Goal: Communication & Community: Ask a question

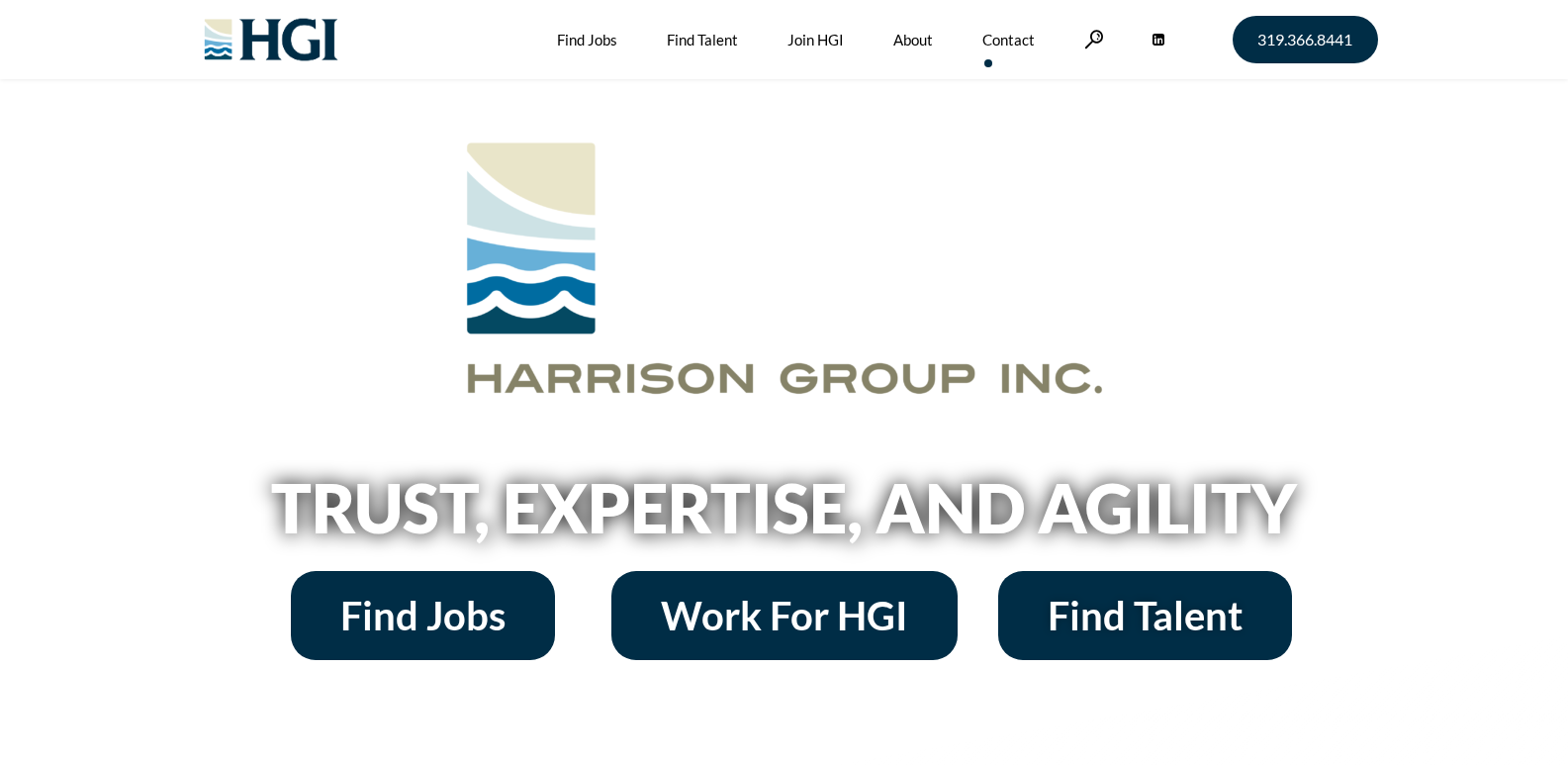
click at [990, 50] on link "Contact" at bounding box center [1009, 39] width 53 height 79
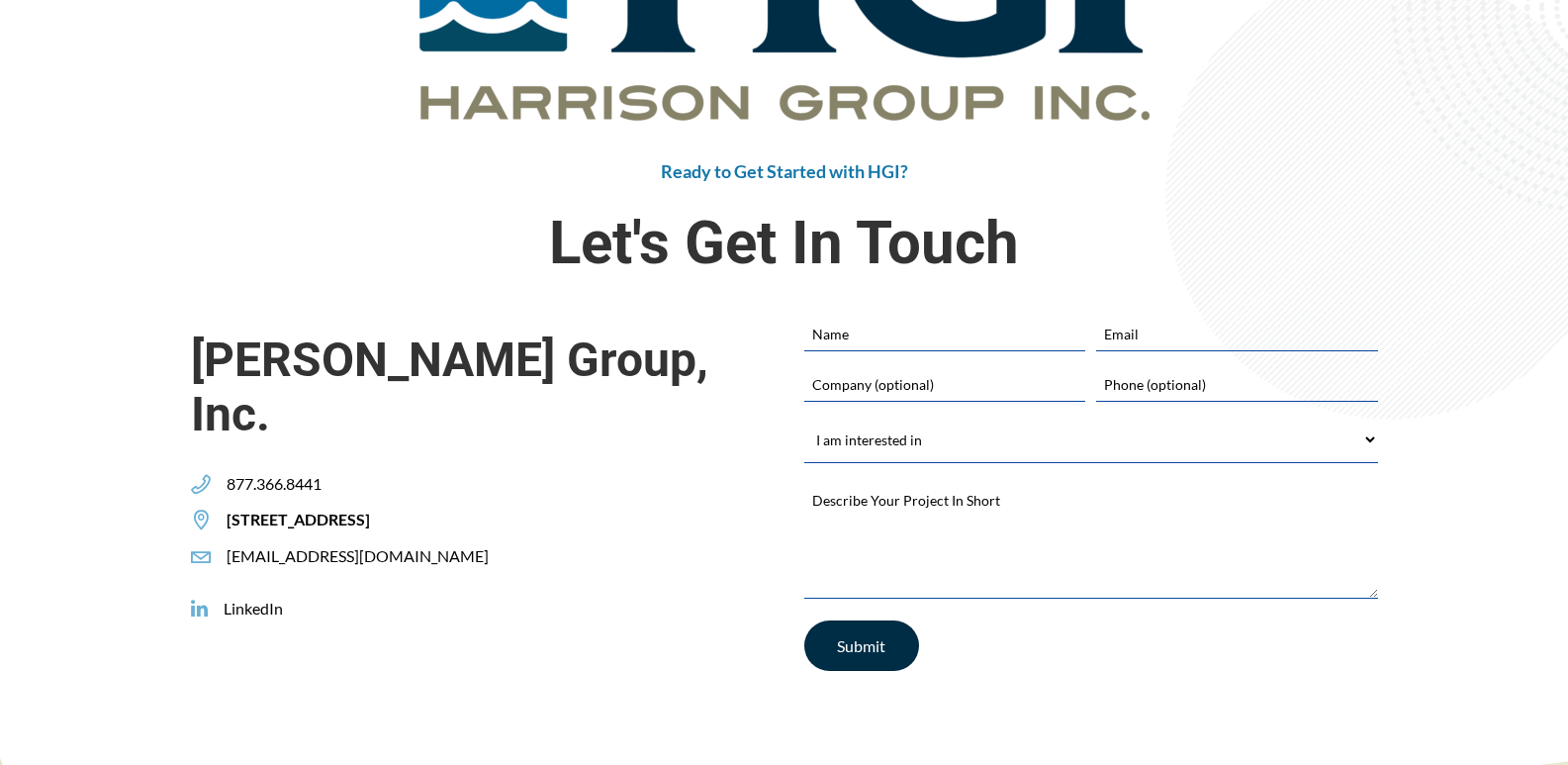
scroll to position [494, 0]
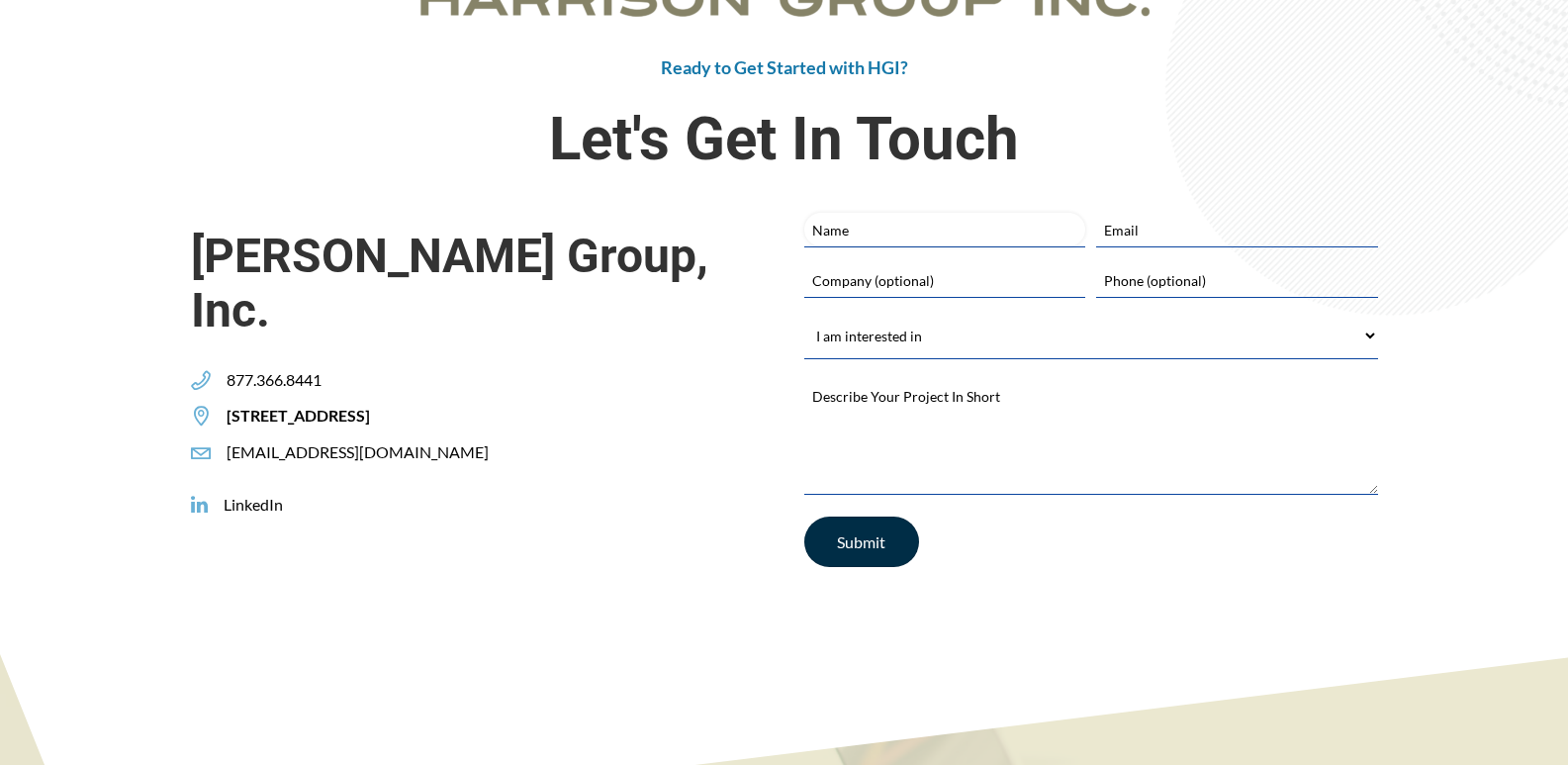
click at [862, 239] on input "Name" at bounding box center [944, 230] width 281 height 34
type input "[PERSON_NAME]"
type input "[EMAIL_ADDRESS][DOMAIN_NAME]"
type input "Zaphyre"
type input "2029530680"
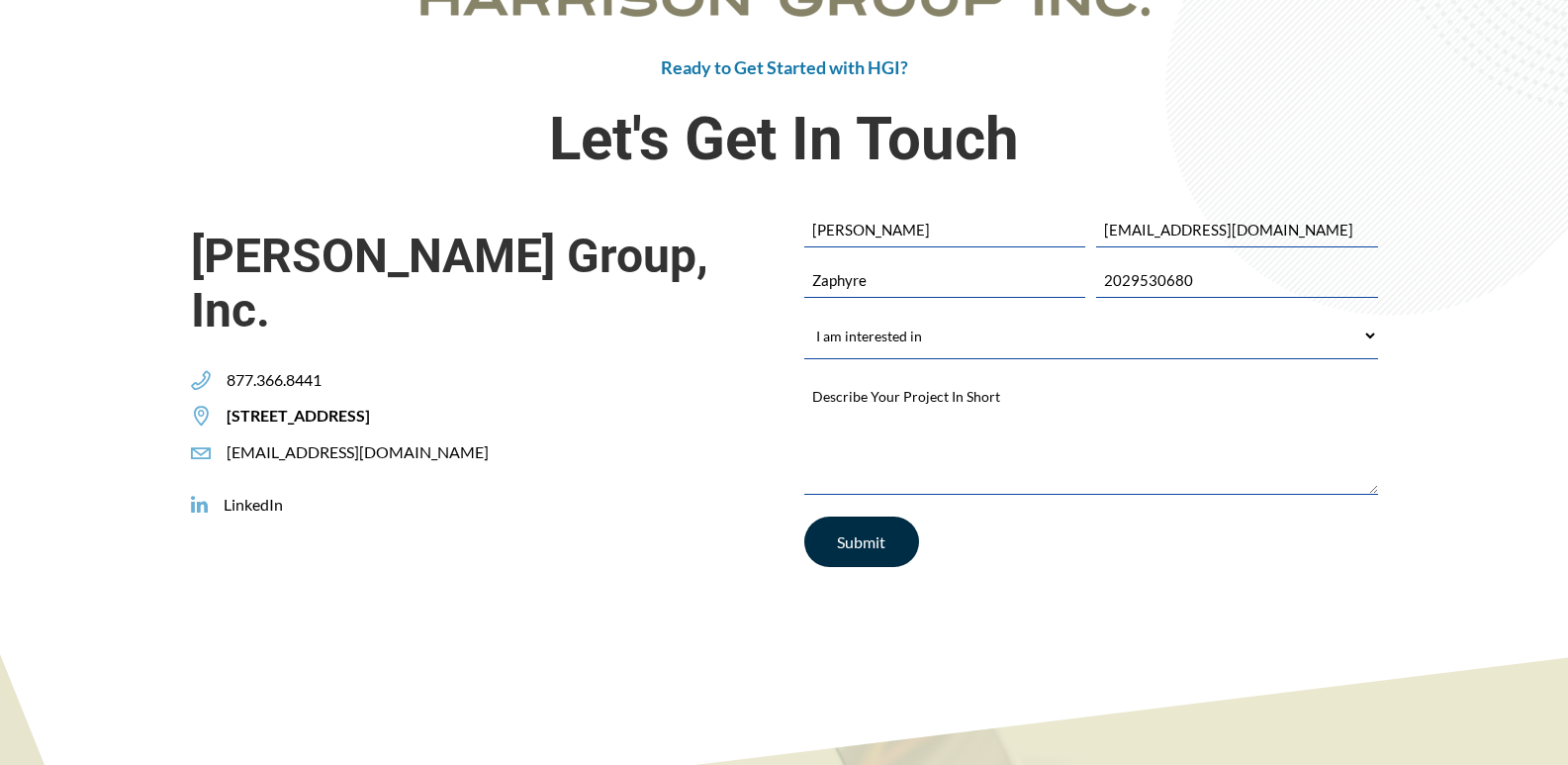
click at [962, 310] on div "Name Asad Khan Email * asad@zaphyre.net Company (optional) Zaphyre Phone (optio…" at bounding box center [1091, 354] width 574 height 282
click at [945, 339] on select "I am interested in Finding a Job Building My Team Joining HGI Other" at bounding box center [1091, 336] width 574 height 45
select select "Other"
click at [804, 314] on select "I am interested in Finding a Job Building My Team Joining HGI Other" at bounding box center [1091, 336] width 574 height 45
click at [934, 410] on textarea "Describe Your Project In Short *" at bounding box center [1091, 433] width 574 height 119
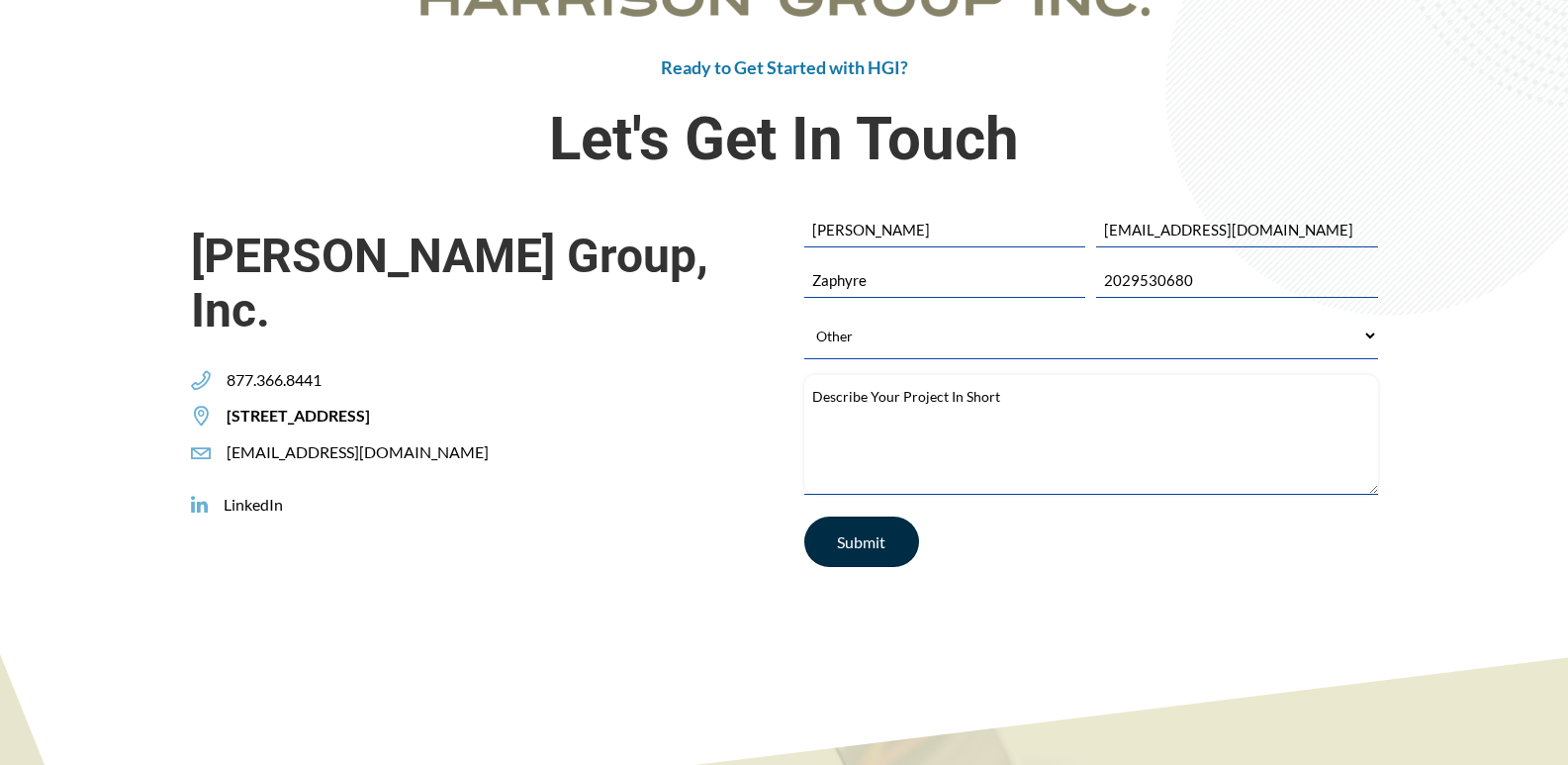
paste textarea "Hi, I wanted to reach out about the potential need for lead generation services…"
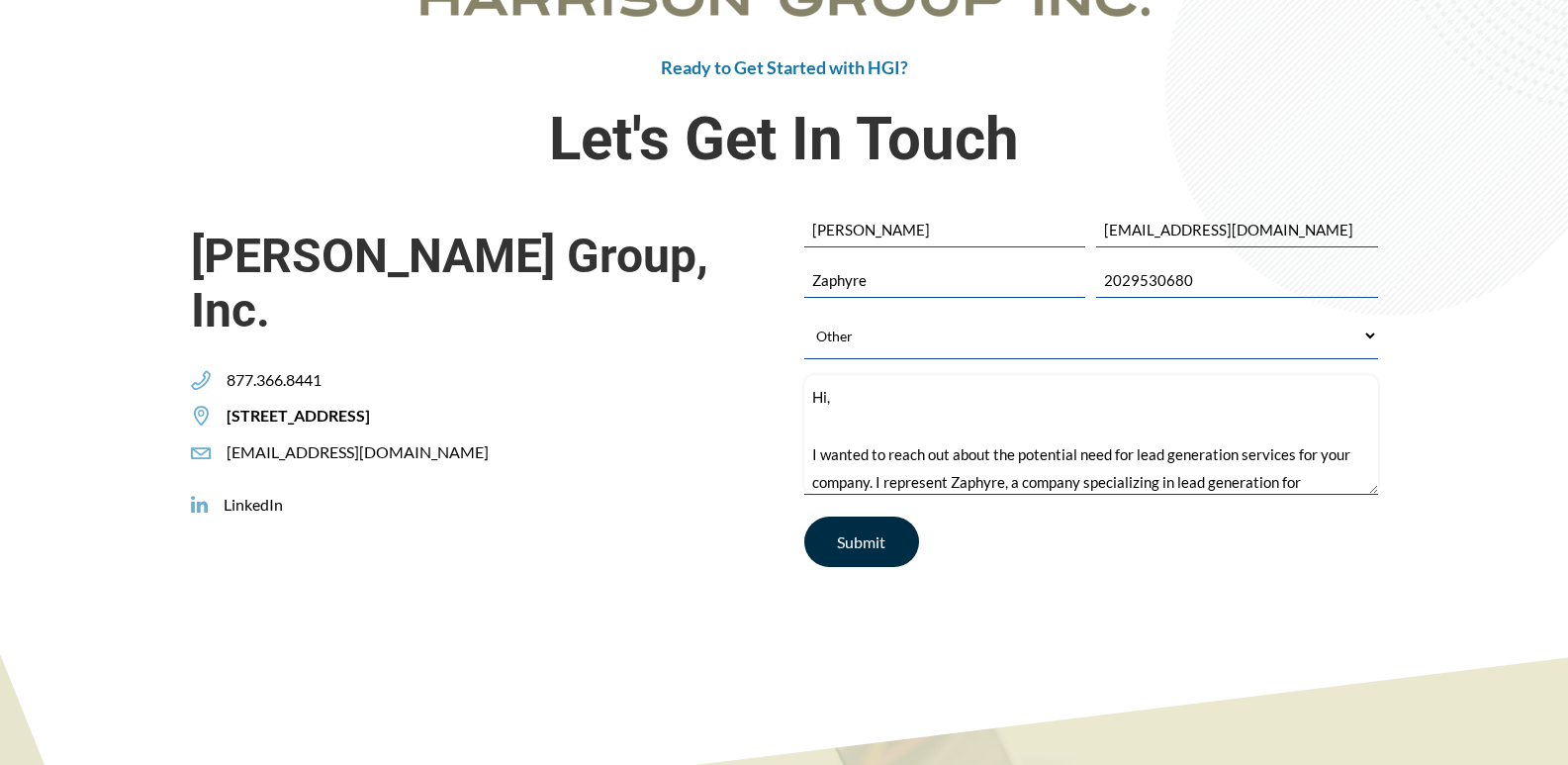
scroll to position [396, 0]
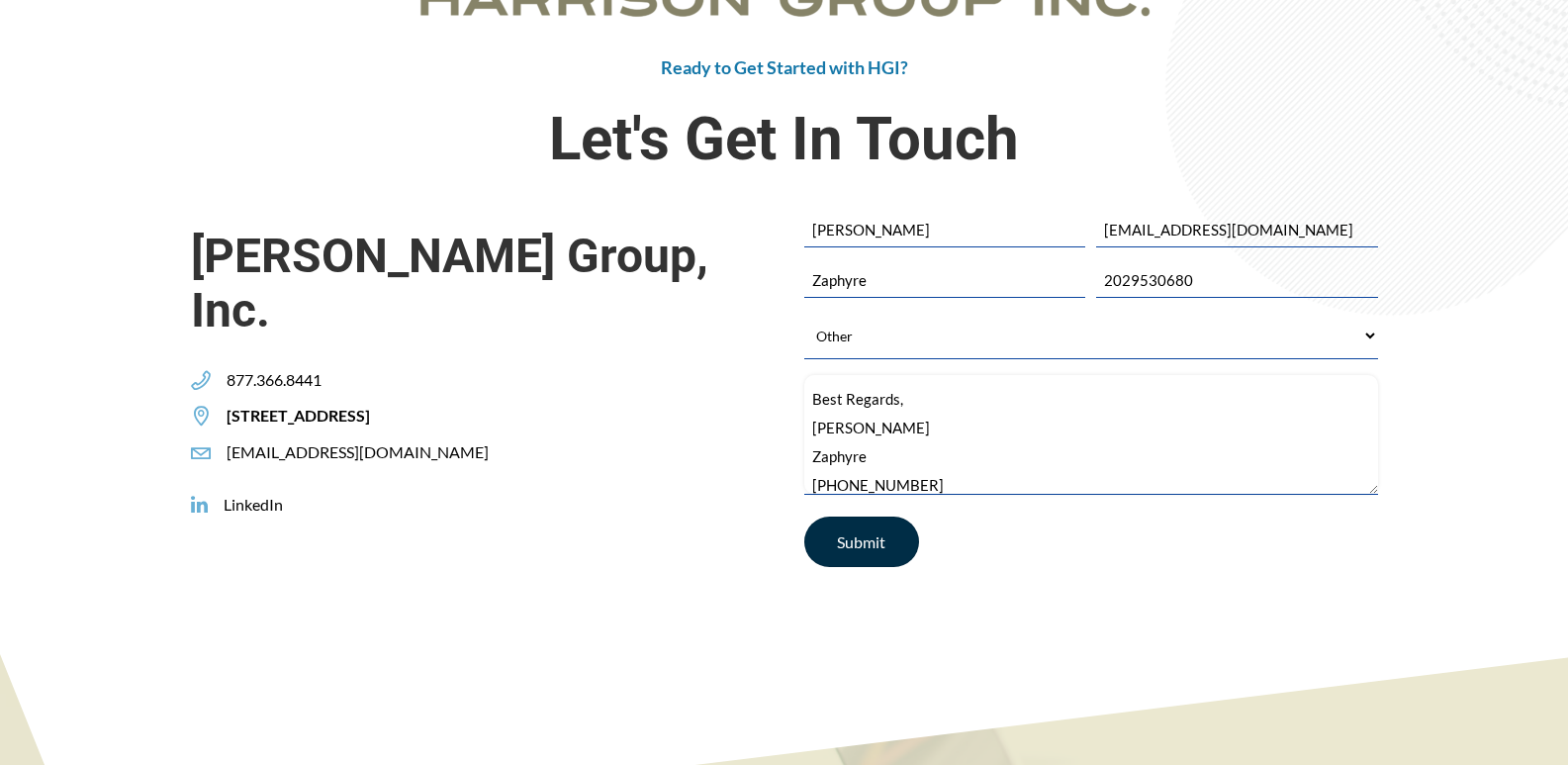
type textarea "Hi, I wanted to reach out about the potential need for lead generation services…"
click at [861, 529] on input "Submit" at bounding box center [861, 541] width 115 height 51
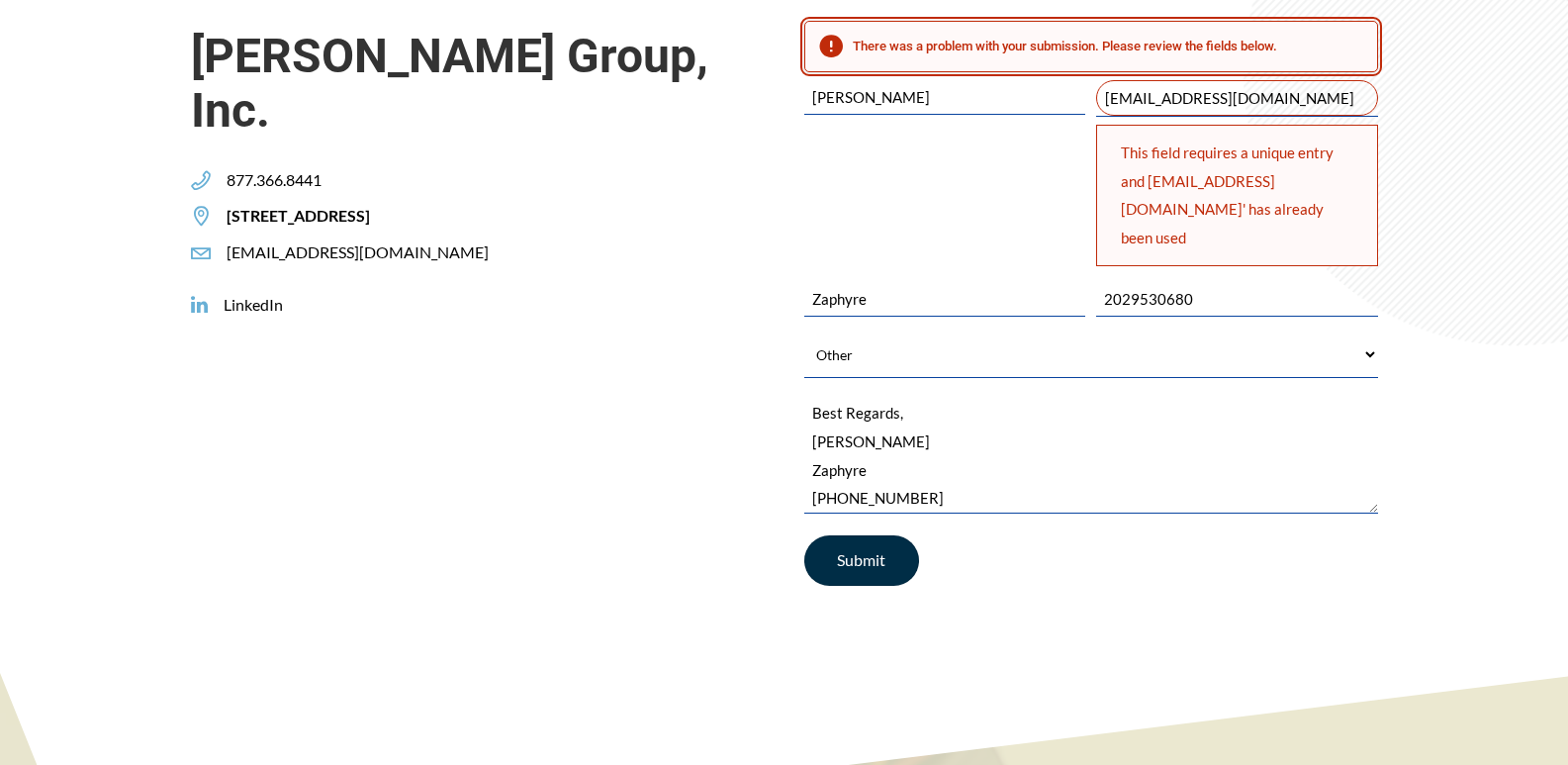
scroll to position [409, 0]
